Goal: Task Accomplishment & Management: Use online tool/utility

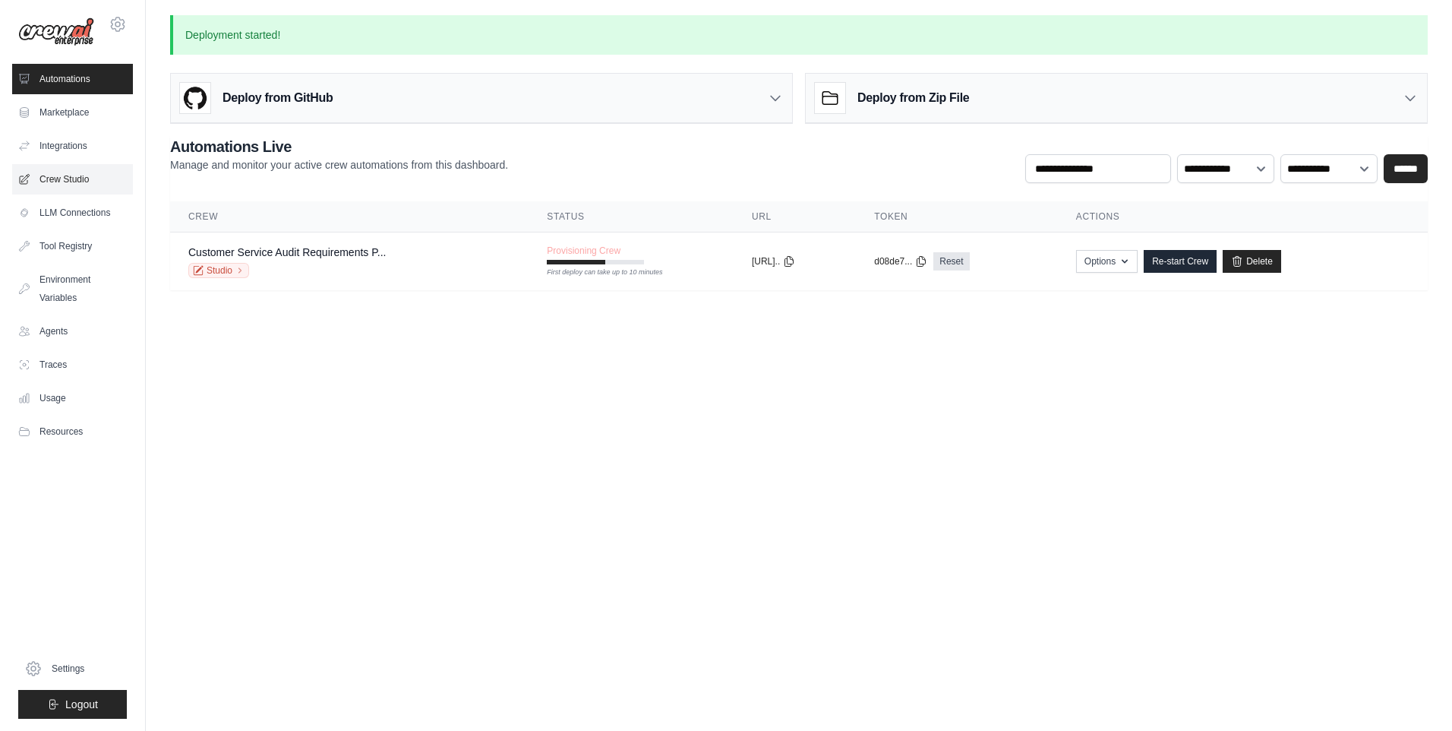
click at [76, 190] on link "Crew Studio" at bounding box center [72, 179] width 121 height 30
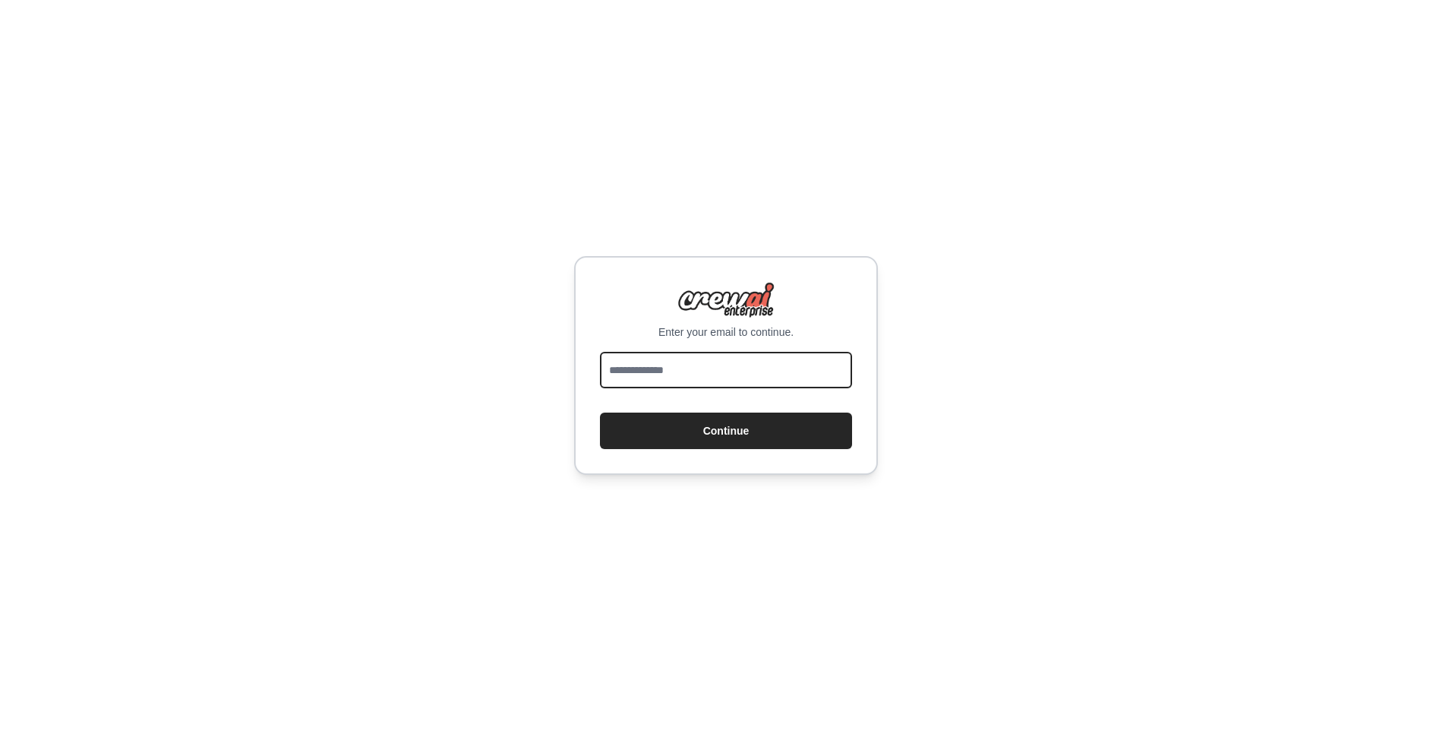
click at [789, 384] on input "email" at bounding box center [726, 370] width 252 height 36
click at [648, 359] on input "email" at bounding box center [726, 370] width 252 height 36
type input "**********"
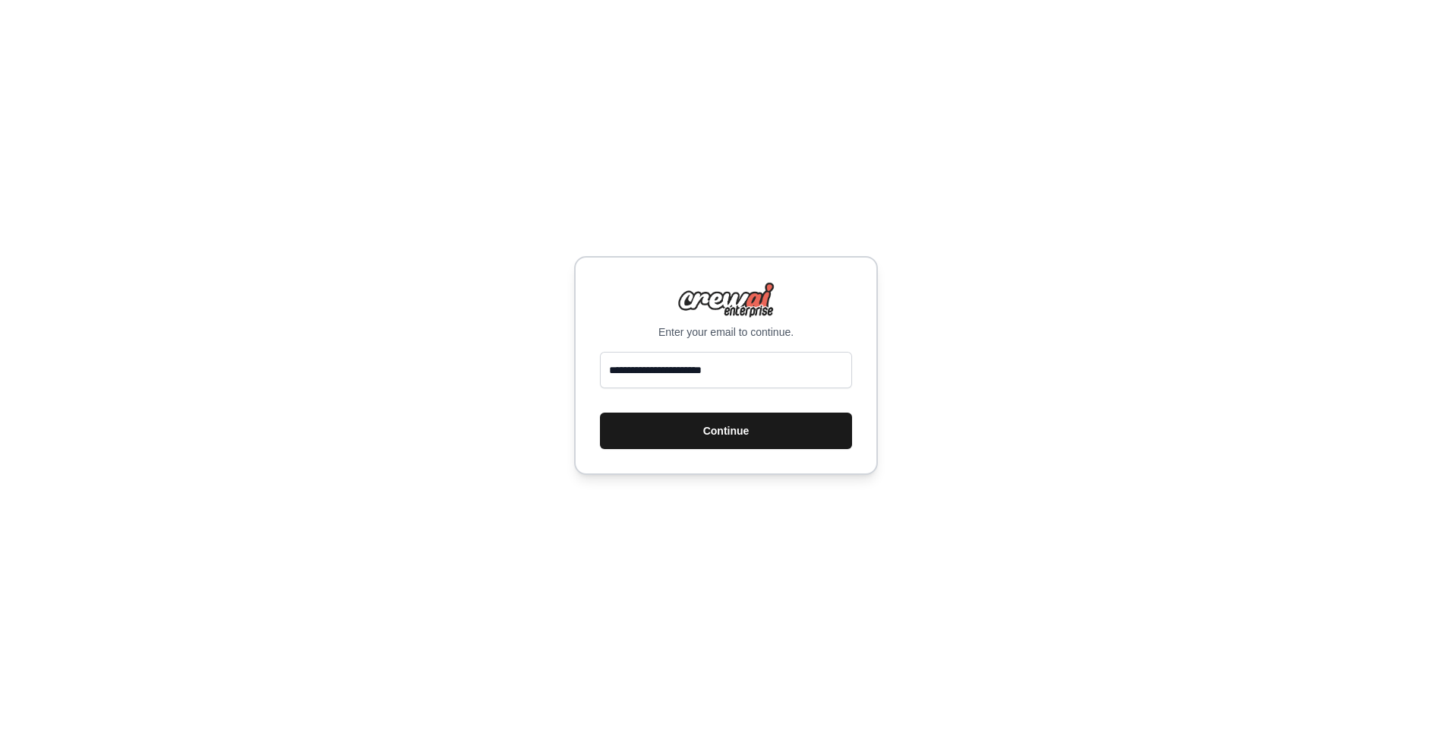
click at [696, 423] on button "Continue" at bounding box center [726, 430] width 252 height 36
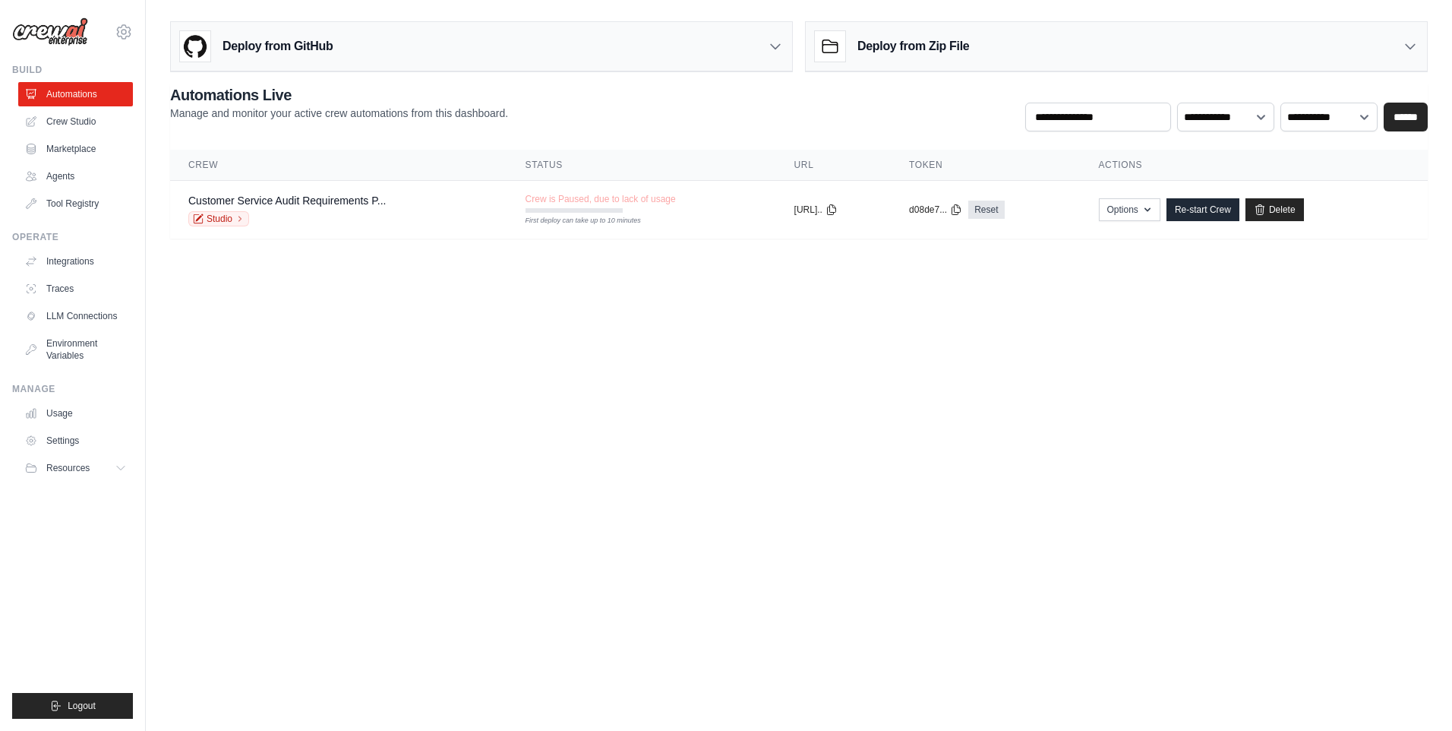
click at [90, 163] on ul "Automations Crew Studio Marketplace Agents Tool Registry" at bounding box center [75, 149] width 115 height 134
click at [84, 153] on link "Marketplace" at bounding box center [77, 149] width 115 height 24
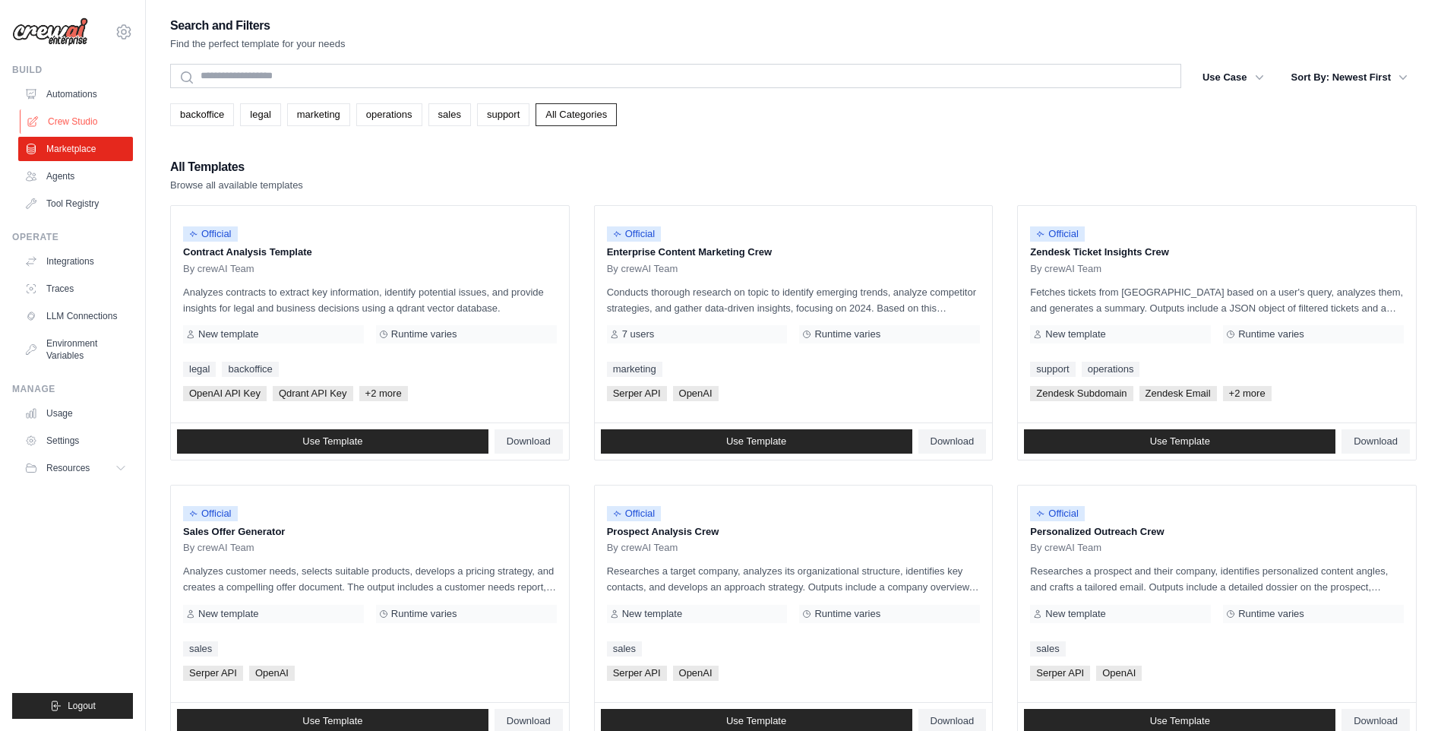
click at [60, 112] on link "Crew Studio" at bounding box center [77, 121] width 115 height 24
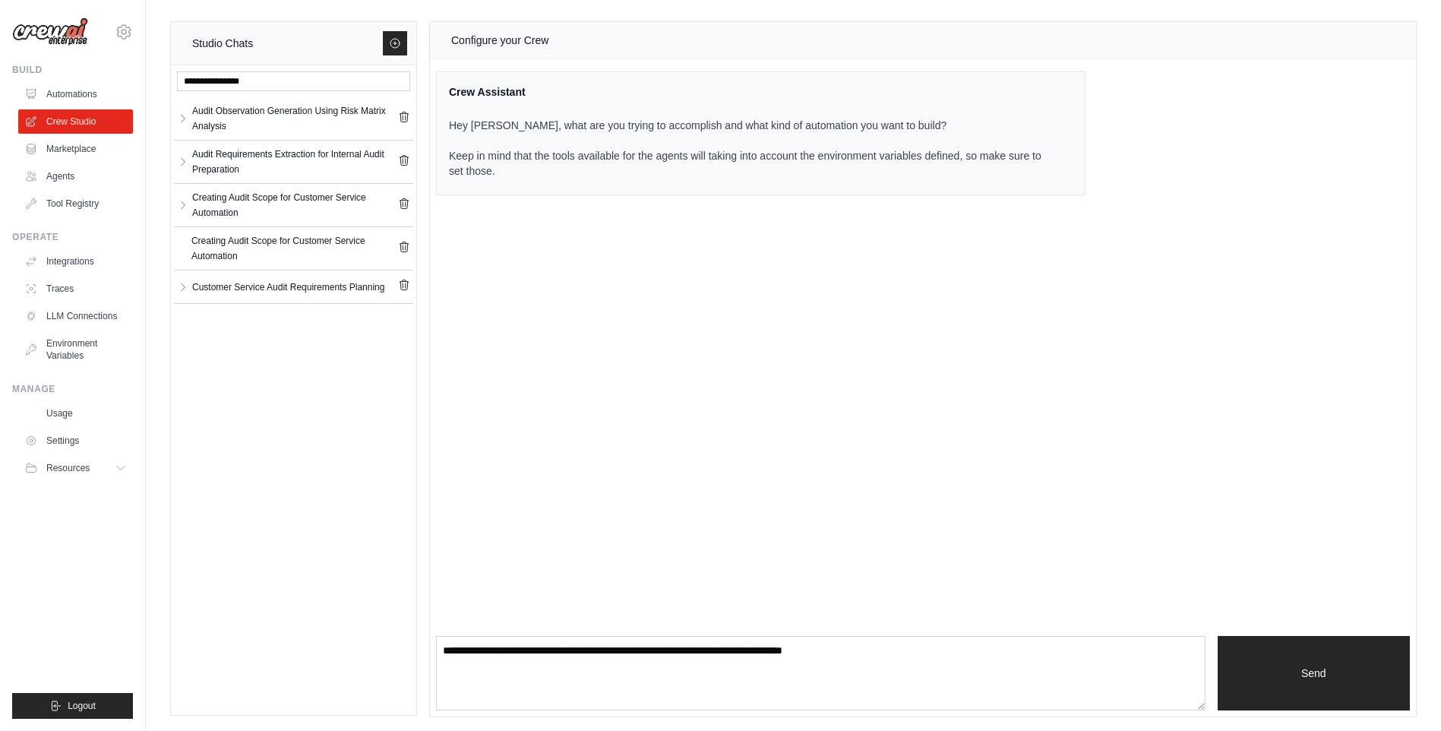
drag, startPoint x: 384, startPoint y: 327, endPoint x: 197, endPoint y: 324, distance: 186.9
click at [197, 324] on div "Audit Observation Generation Using Risk Matrix Analysis Audit Observatio... ** …" at bounding box center [293, 389] width 245 height 649
click at [300, 136] on div "Audit Observation Generation Using Risk Matrix Analysis" at bounding box center [293, 118] width 239 height 36
click at [292, 156] on div "Audit Requirements Extraction for Internal Audit Preparation" at bounding box center [295, 162] width 206 height 30
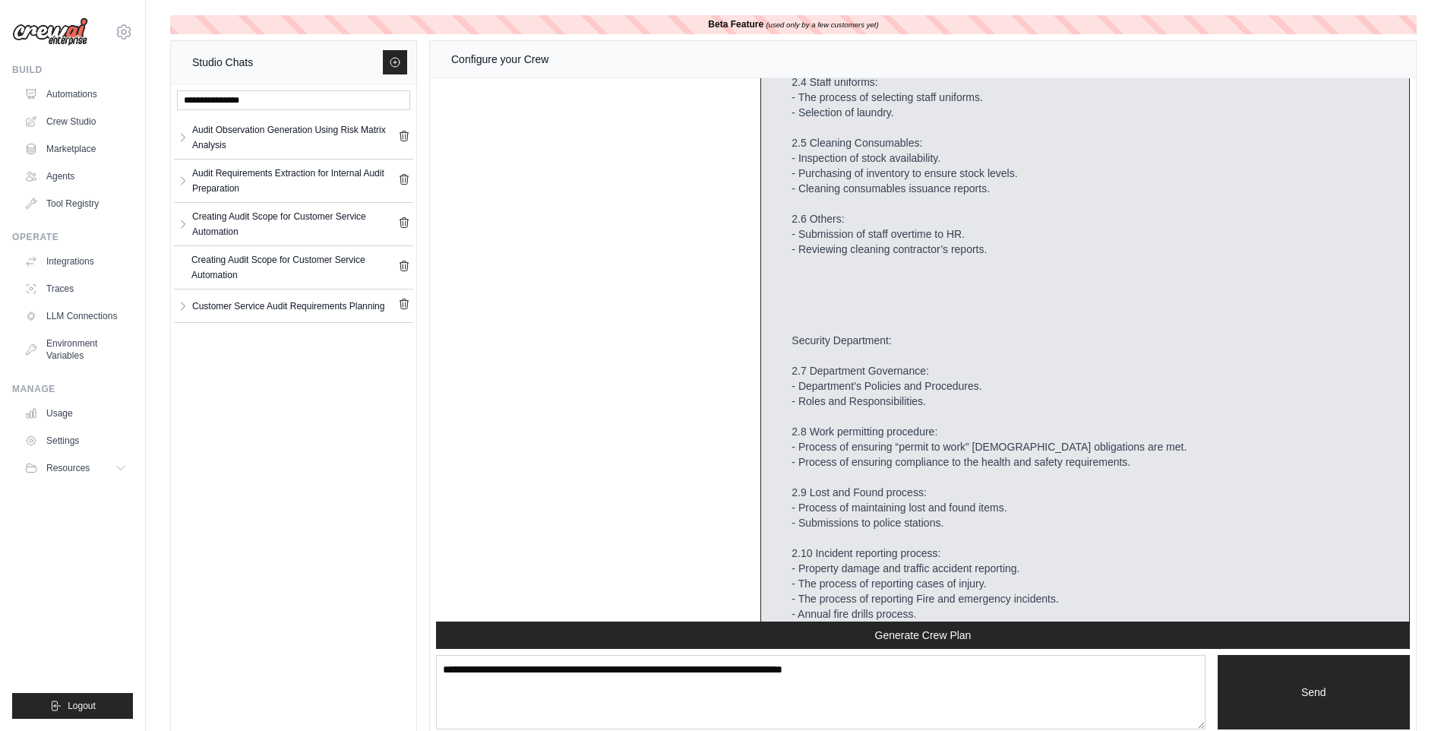
scroll to position [6418, 0]
